Goal: Information Seeking & Learning: Learn about a topic

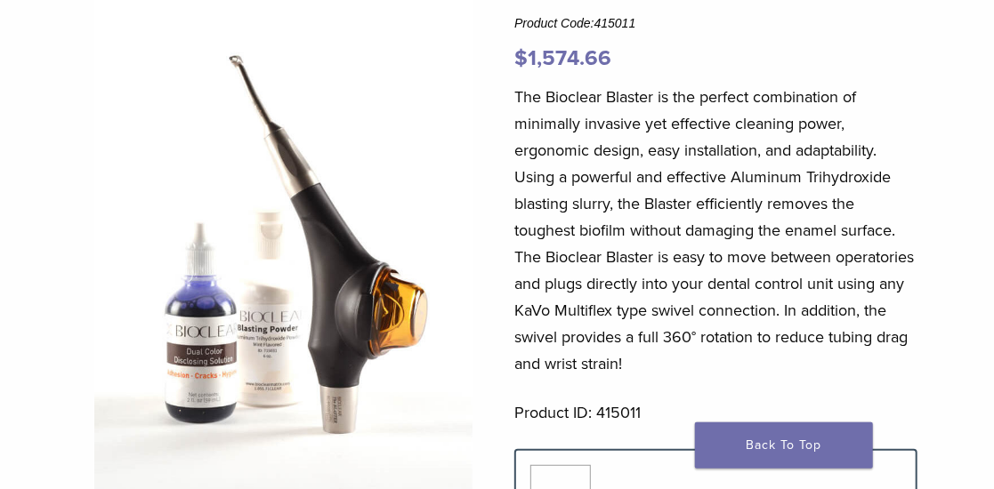
scroll to position [192, 0]
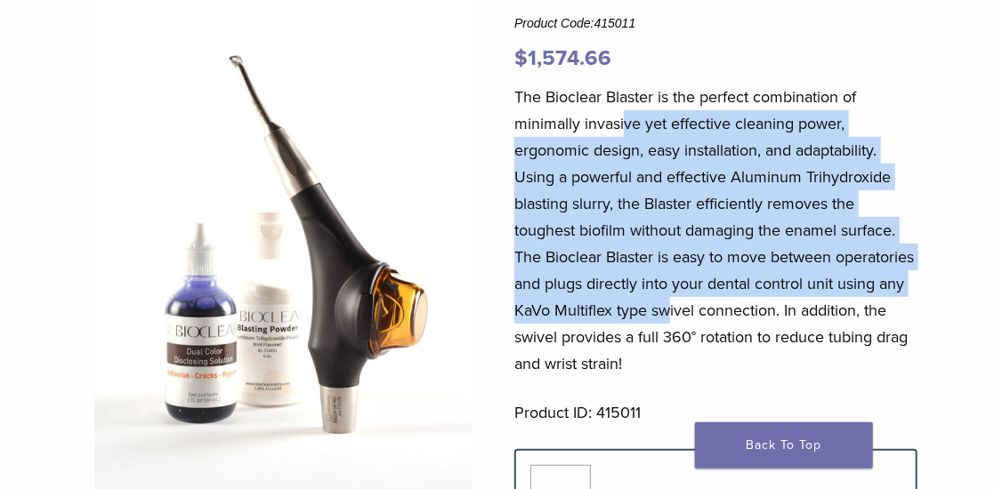
drag, startPoint x: 768, startPoint y: 319, endPoint x: 617, endPoint y: 105, distance: 261.7
click at [621, 115] on p "The Bioclear Blaster is the perfect combination of minimally invasive yet effec…" at bounding box center [715, 231] width 403 height 294
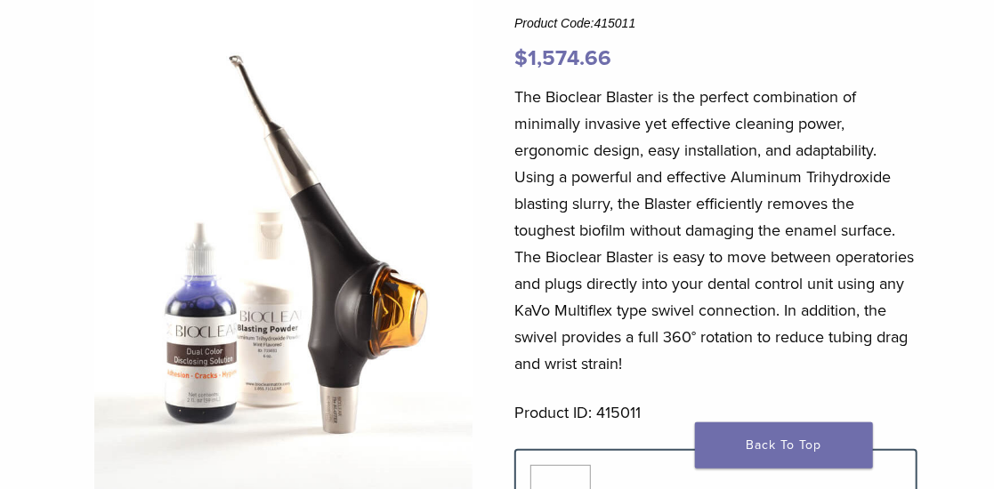
click at [617, 105] on p "The Bioclear Blaster is the perfect combination of minimally invasive yet effec…" at bounding box center [715, 231] width 403 height 294
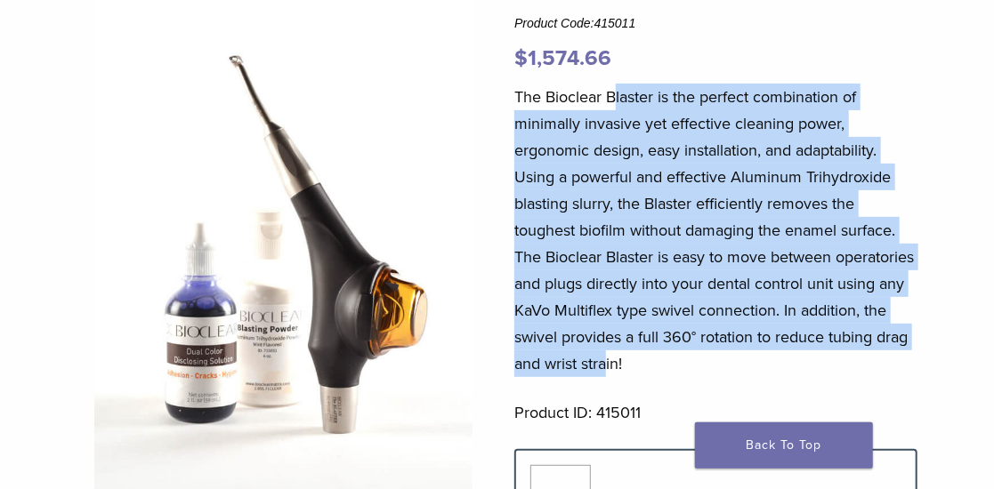
drag, startPoint x: 617, startPoint y: 125, endPoint x: 761, endPoint y: 365, distance: 280.2
click at [746, 358] on p "The Bioclear Blaster is the perfect combination of minimally invasive yet effec…" at bounding box center [715, 231] width 403 height 294
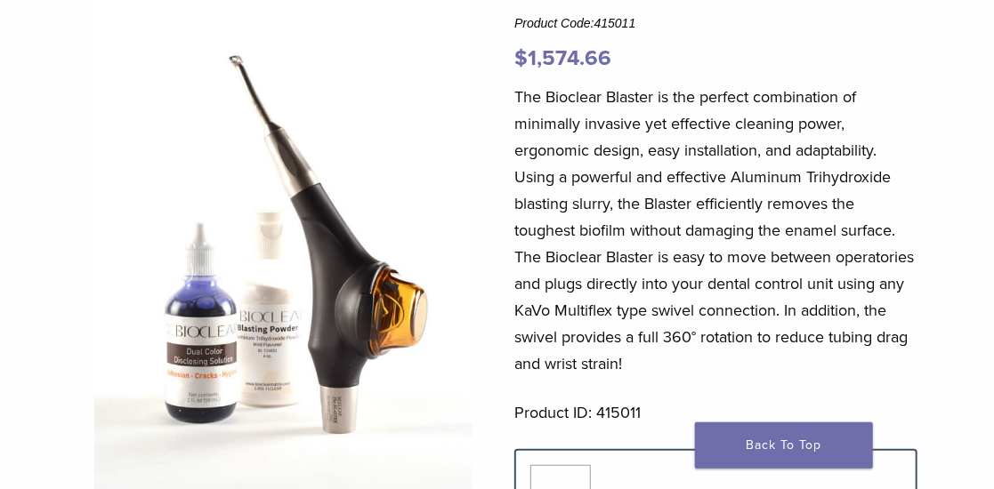
click at [762, 365] on p "The Bioclear Blaster is the perfect combination of minimally invasive yet effec…" at bounding box center [715, 231] width 403 height 294
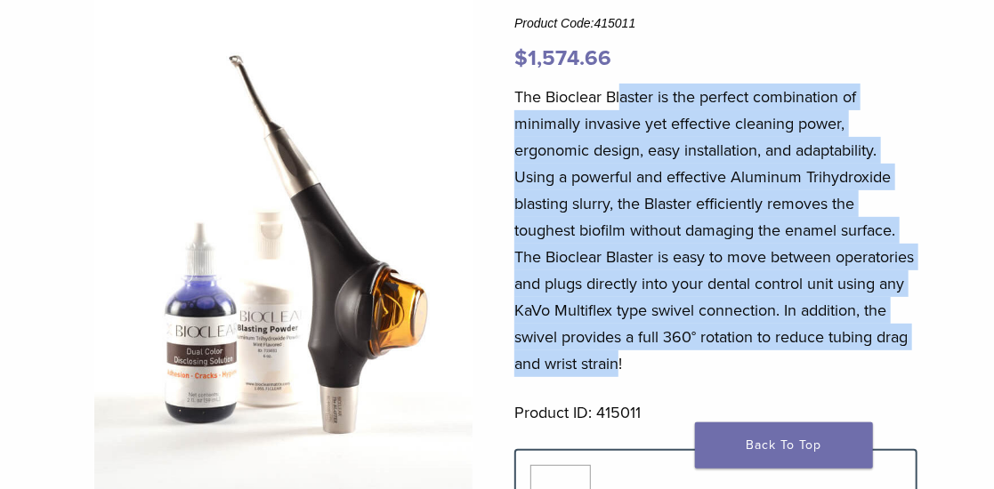
drag, startPoint x: 755, startPoint y: 358, endPoint x: 620, endPoint y: 96, distance: 294.5
click at [622, 105] on p "The Bioclear Blaster is the perfect combination of minimally invasive yet effec…" at bounding box center [715, 231] width 403 height 294
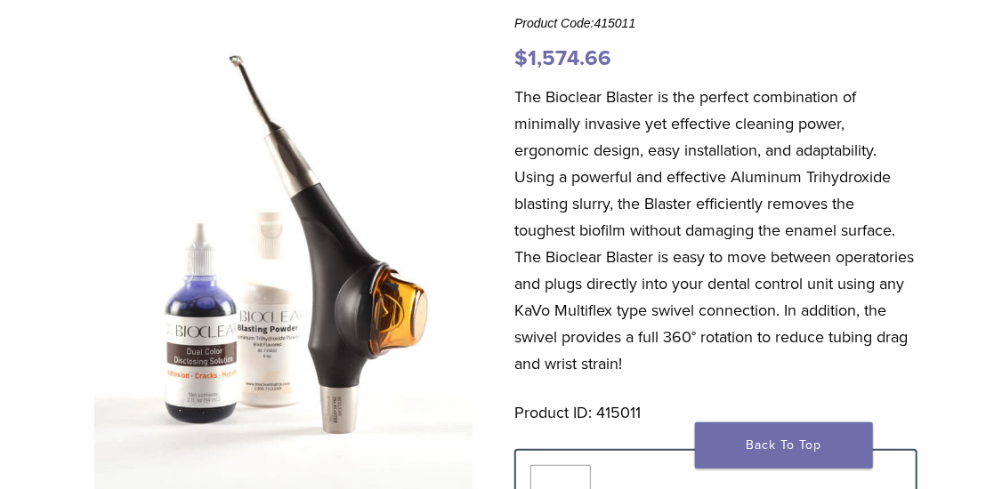
click at [619, 95] on p "The Bioclear Blaster is the perfect combination of minimally invasive yet effec…" at bounding box center [715, 231] width 403 height 294
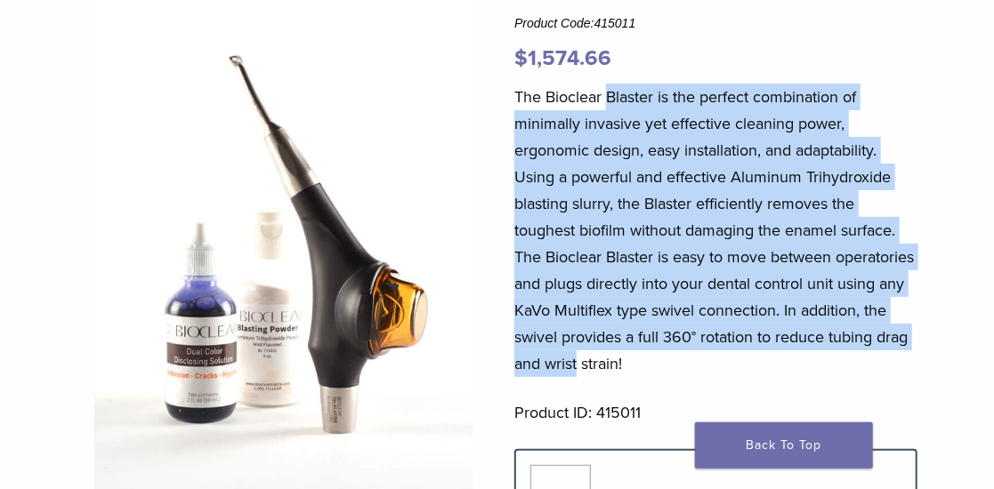
drag, startPoint x: 611, startPoint y: 118, endPoint x: 715, endPoint y: 371, distance: 273.3
click at [715, 371] on p "The Bioclear Blaster is the perfect combination of minimally invasive yet effec…" at bounding box center [715, 231] width 403 height 294
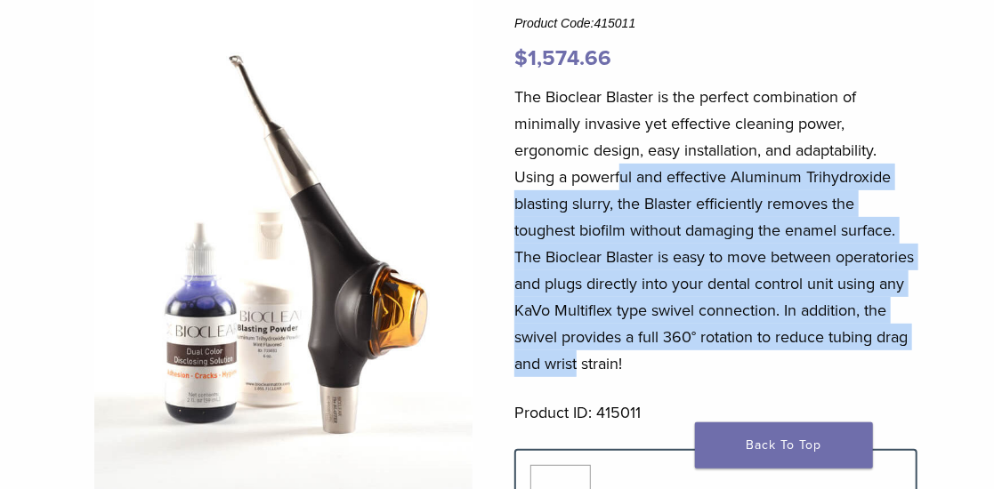
drag, startPoint x: 694, startPoint y: 330, endPoint x: 613, endPoint y: 137, distance: 209.4
click at [617, 150] on p "The Bioclear Blaster is the perfect combination of minimally invasive yet effec…" at bounding box center [715, 231] width 403 height 294
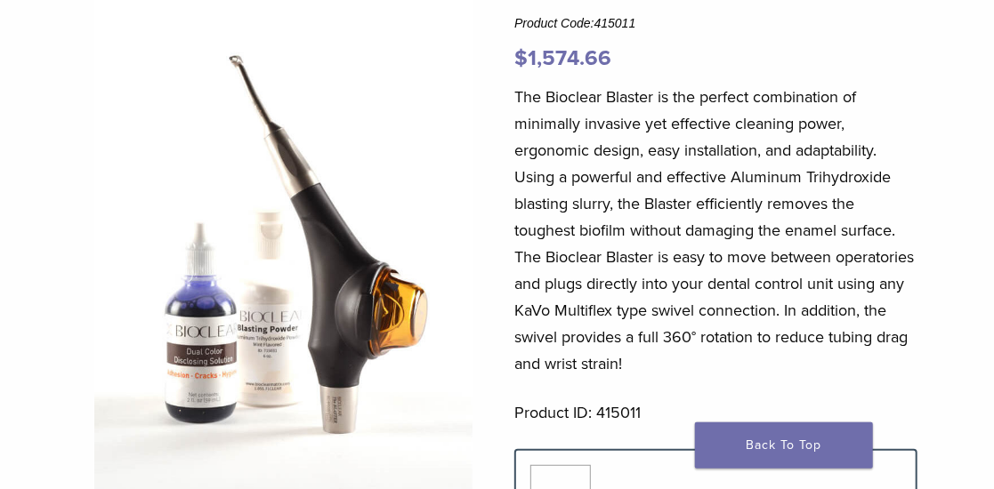
click at [613, 137] on p "The Bioclear Blaster is the perfect combination of minimally invasive yet effec…" at bounding box center [715, 231] width 403 height 294
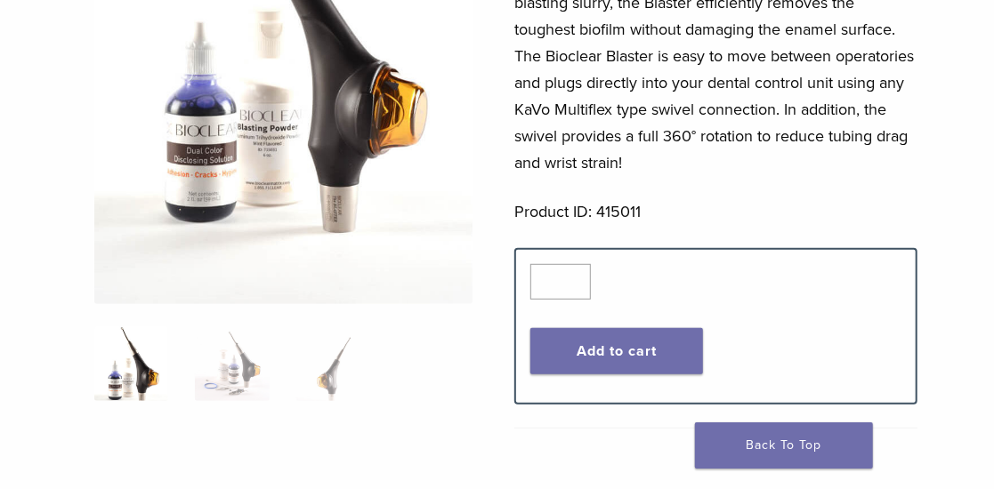
scroll to position [384, 0]
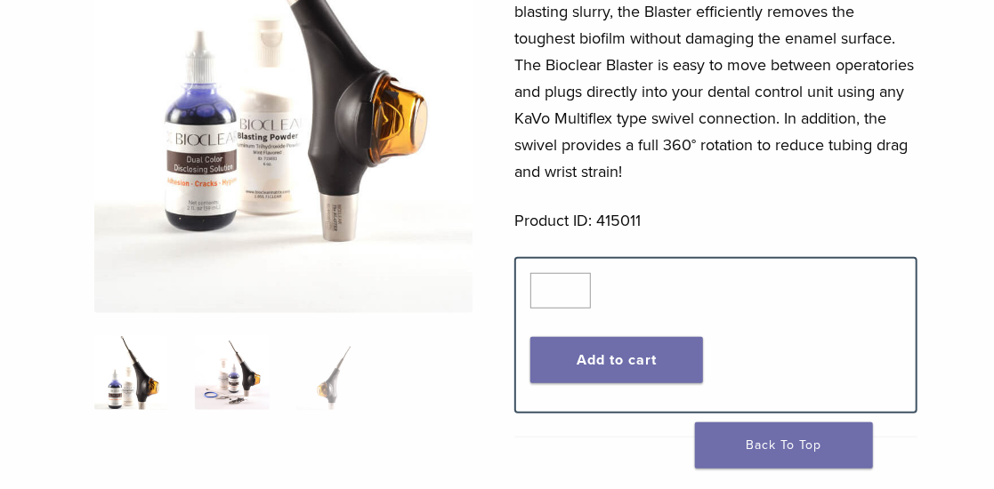
click at [236, 345] on img at bounding box center [232, 372] width 75 height 75
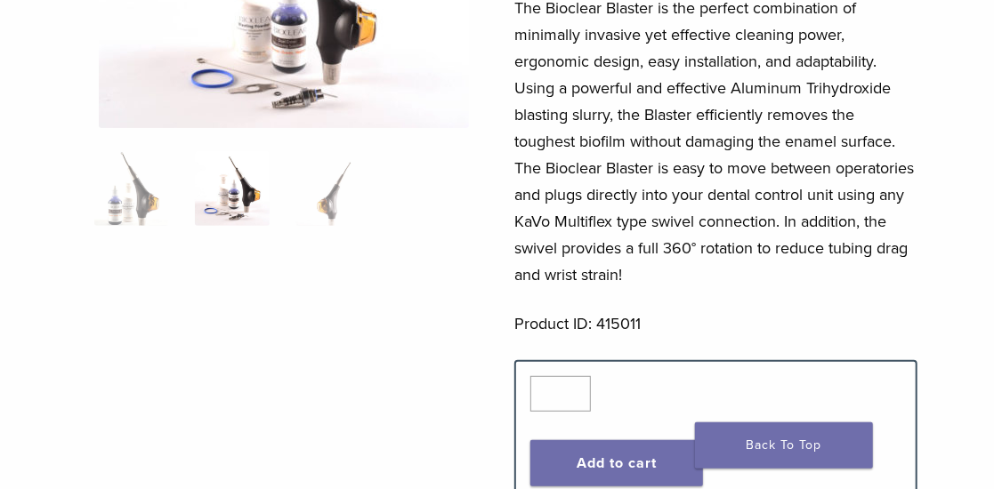
scroll to position [96, 0]
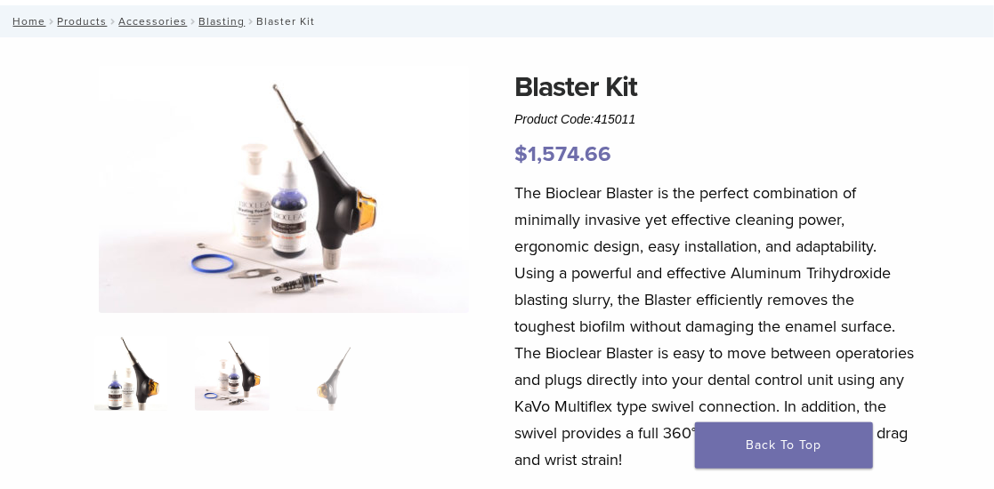
click at [118, 384] on img at bounding box center [131, 373] width 75 height 75
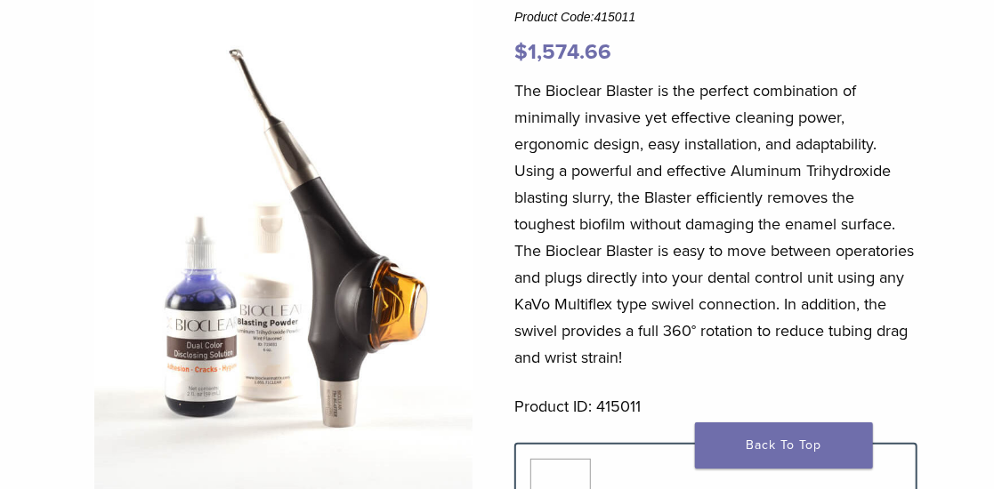
scroll to position [288, 0]
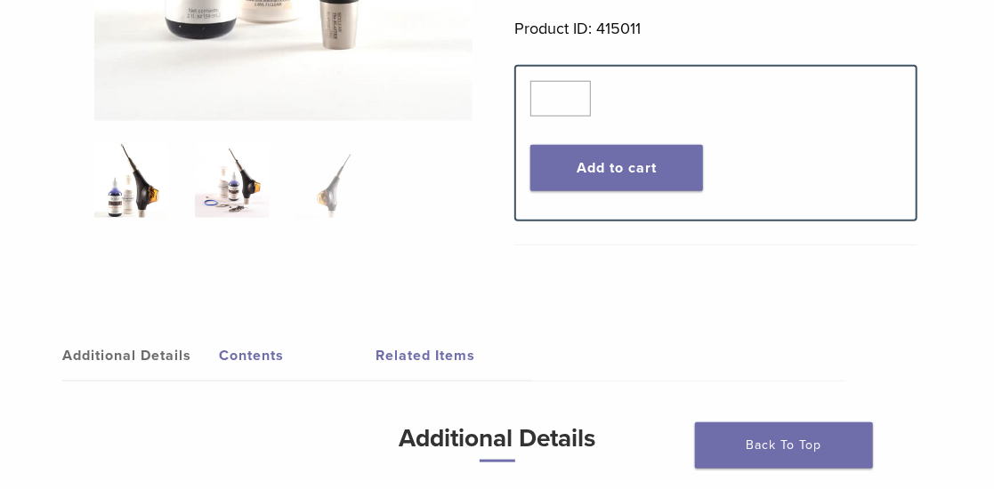
click at [233, 214] on img at bounding box center [232, 180] width 75 height 75
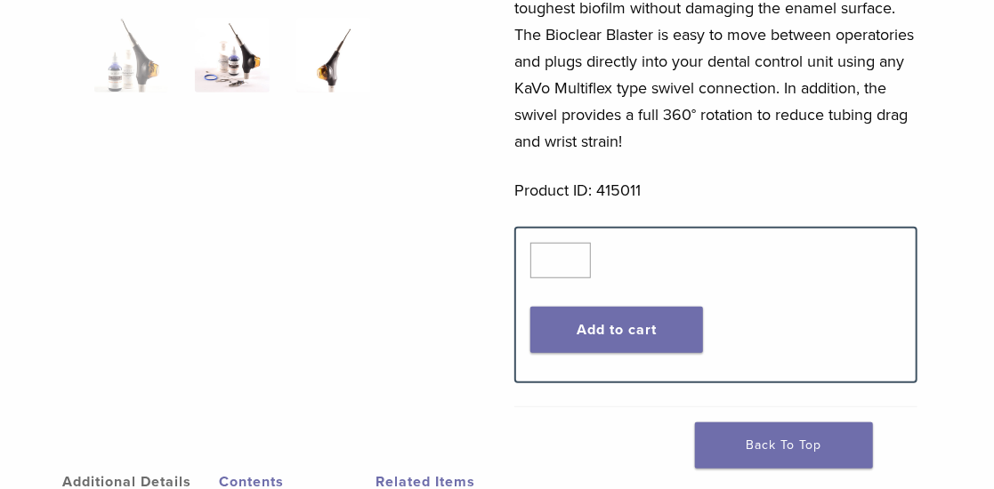
click at [319, 61] on img at bounding box center [333, 55] width 75 height 75
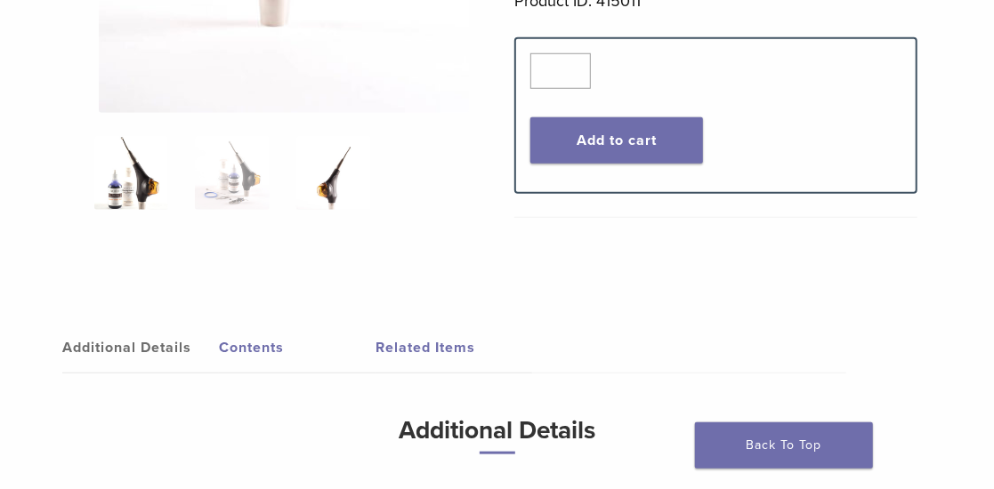
click at [118, 176] on img at bounding box center [131, 173] width 75 height 75
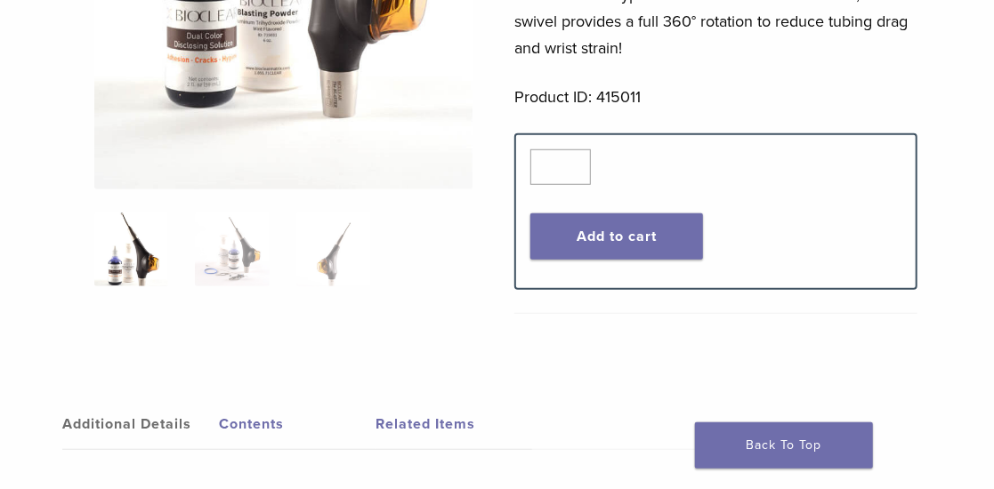
scroll to position [124, 0]
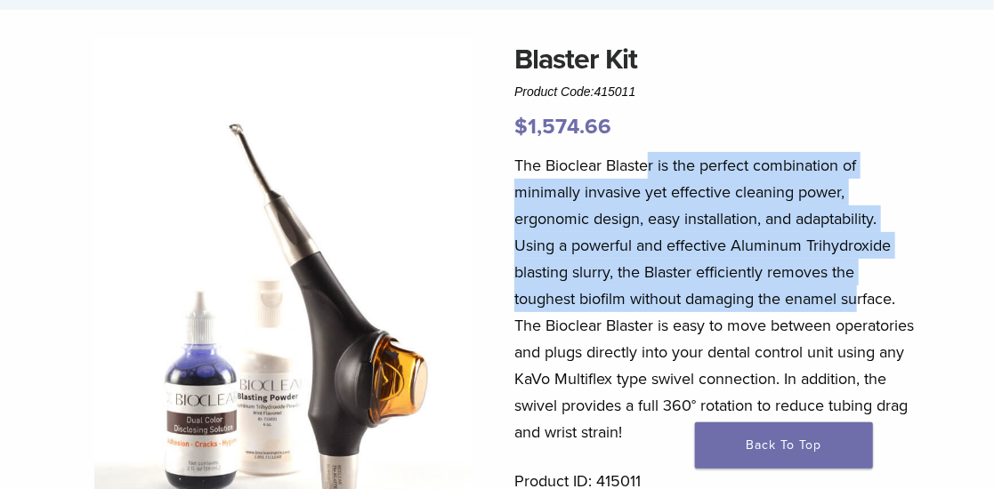
drag, startPoint x: 754, startPoint y: 239, endPoint x: 642, endPoint y: 152, distance: 142.0
click at [645, 155] on p "The Bioclear Blaster is the perfect combination of minimally invasive yet effec…" at bounding box center [715, 299] width 403 height 294
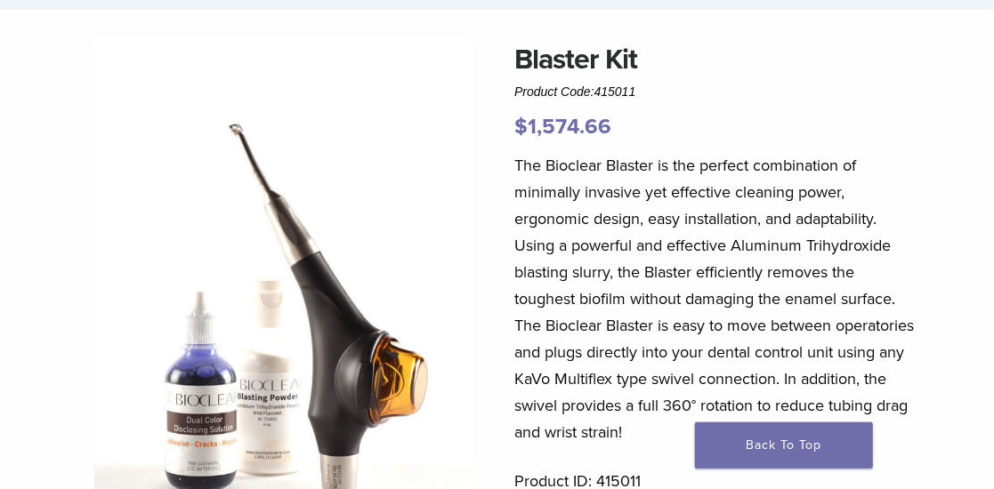
click at [585, 143] on p "$ 1,574.66" at bounding box center [715, 127] width 403 height 32
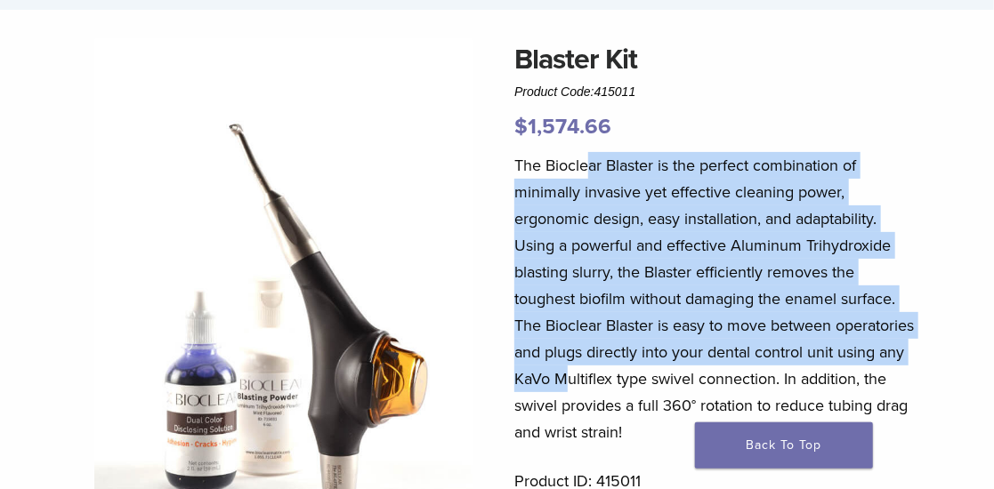
drag, startPoint x: 613, startPoint y: 241, endPoint x: 690, endPoint y: 400, distance: 175.9
click at [680, 396] on p "The Bioclear Blaster is the perfect combination of minimally invasive yet effec…" at bounding box center [715, 299] width 403 height 294
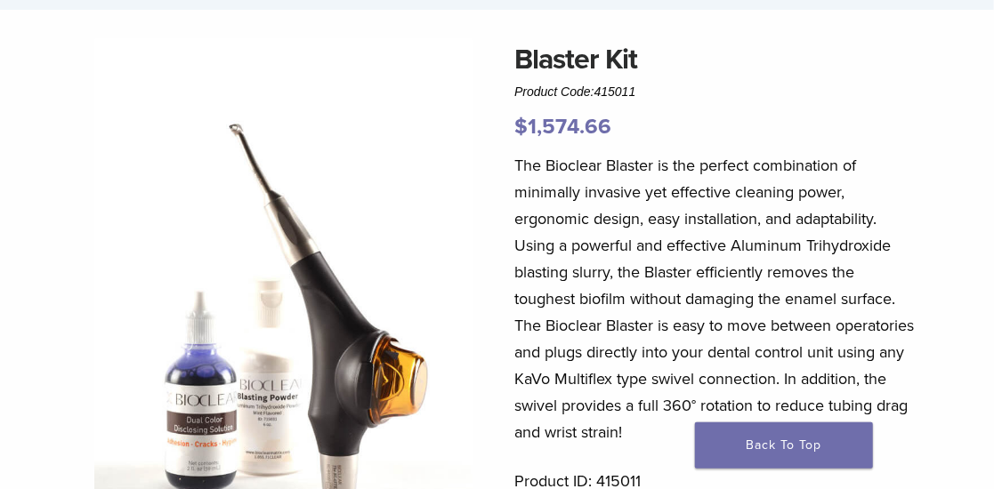
click at [690, 400] on p "The Bioclear Blaster is the perfect combination of minimally invasive yet effec…" at bounding box center [715, 299] width 403 height 294
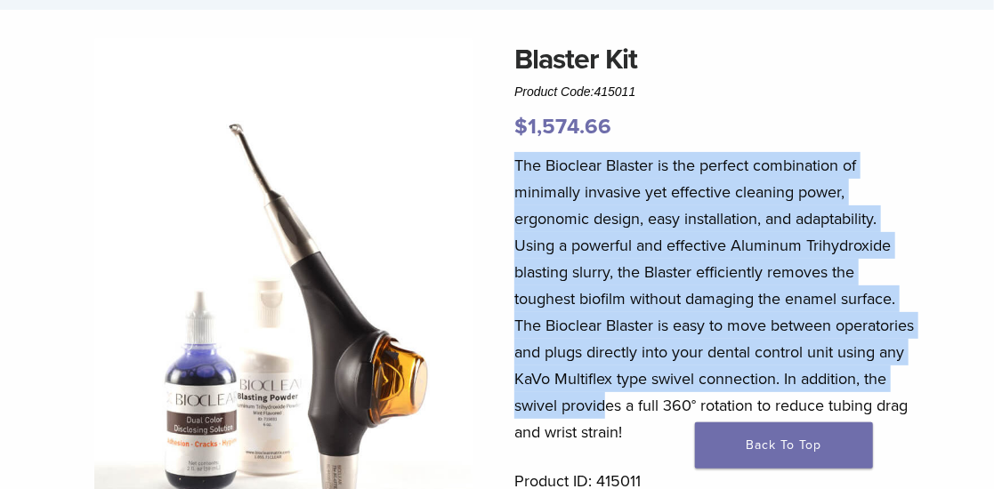
drag, startPoint x: 693, startPoint y: 386, endPoint x: 612, endPoint y: 133, distance: 265.3
click at [613, 139] on div "Blaster Kit Product Code: 415011 $ 1,574.66 The Bioclear Blaster is the perfect…" at bounding box center [715, 392] width 403 height 708
click at [622, 165] on p "The Bioclear Blaster is the perfect combination of minimally invasive yet effec…" at bounding box center [715, 299] width 403 height 294
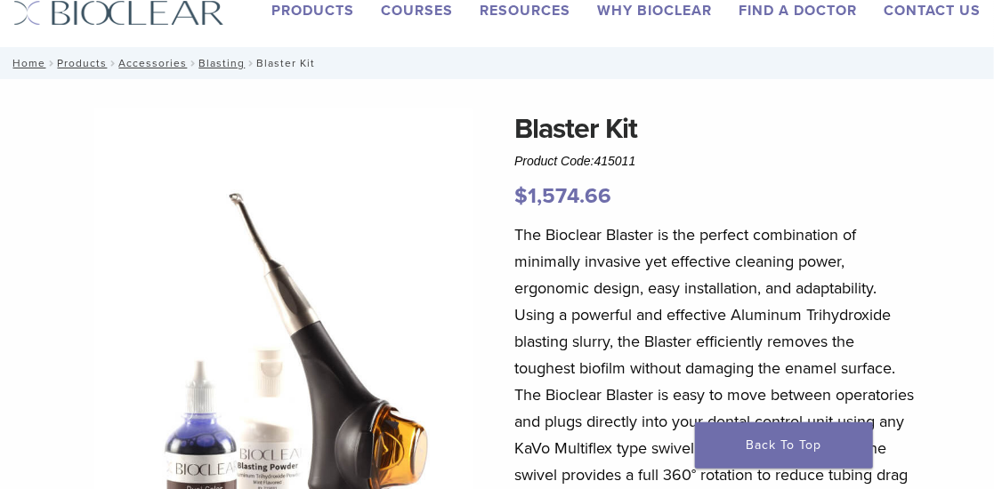
scroll to position [0, 0]
